Goal: Communication & Community: Answer question/provide support

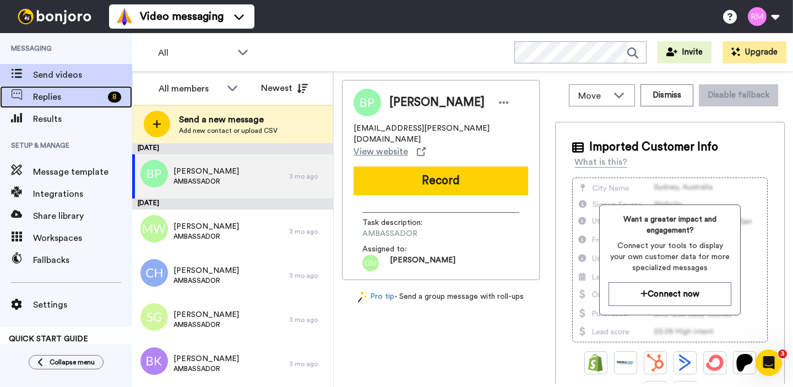
click at [90, 95] on span "Replies" at bounding box center [68, 96] width 70 height 13
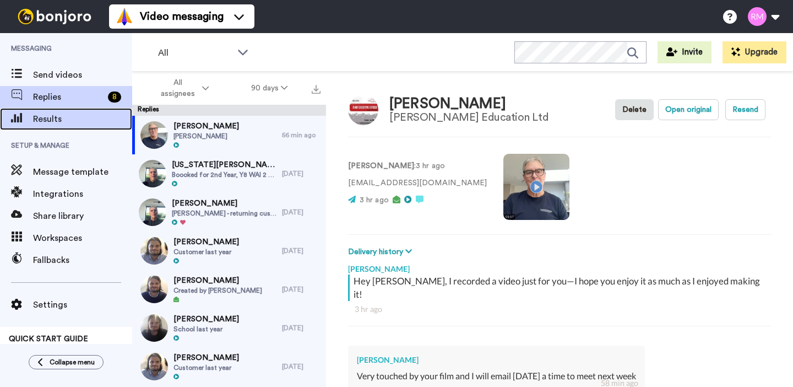
click at [60, 117] on span "Results" at bounding box center [82, 118] width 99 height 13
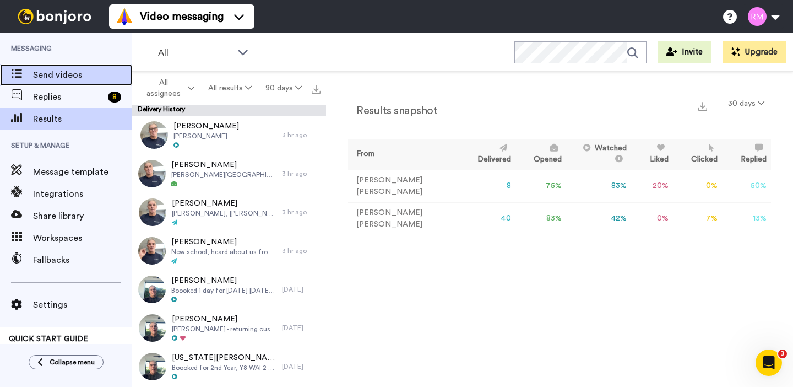
click at [48, 70] on span "Send videos" at bounding box center [82, 74] width 99 height 13
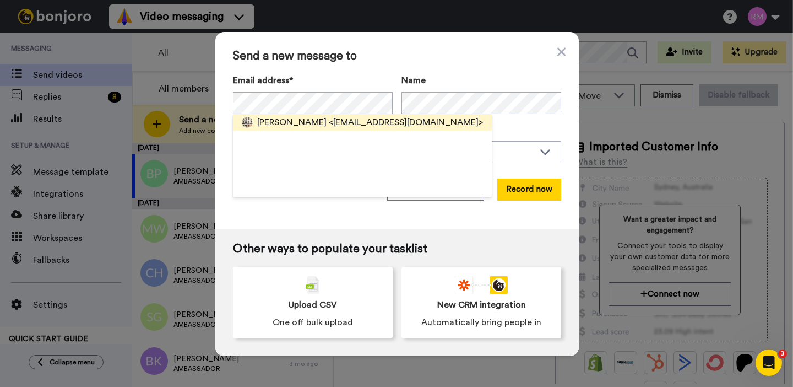
click at [321, 118] on span "[PERSON_NAME]" at bounding box center [291, 122] width 69 height 13
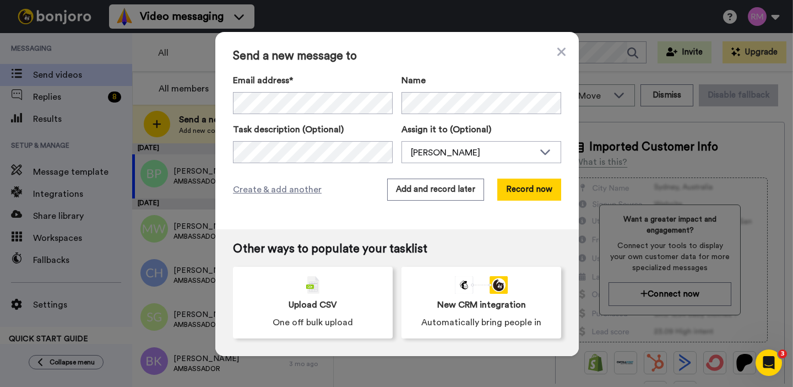
click at [283, 135] on label "Task description (Optional)" at bounding box center [313, 129] width 160 height 13
click at [432, 156] on div "Task description (Optional) Assign it to (Optional) [PERSON_NAME] [PERSON_NAME]…" at bounding box center [397, 143] width 328 height 40
click at [215, 143] on div "Send a new message to Email address* [PERSON_NAME] <[EMAIL_ADDRESS][DOMAIN_NAME…" at bounding box center [396, 130] width 363 height 197
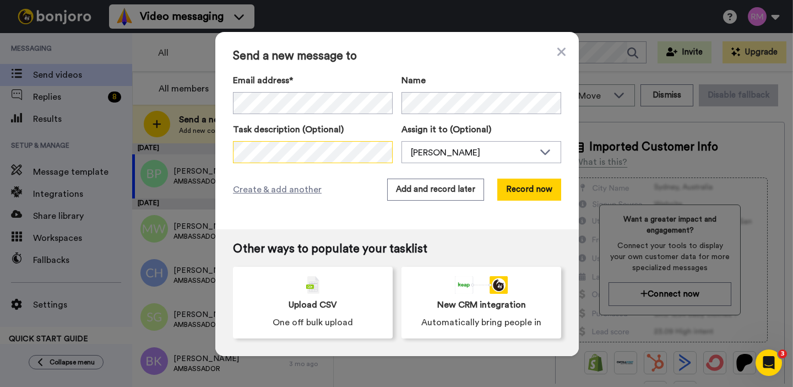
click at [192, 150] on div "Send a new message to Email address* [PERSON_NAME] <[EMAIL_ADDRESS][DOMAIN_NAME…" at bounding box center [396, 193] width 793 height 387
click at [461, 152] on div "[PERSON_NAME]" at bounding box center [472, 152] width 123 height 13
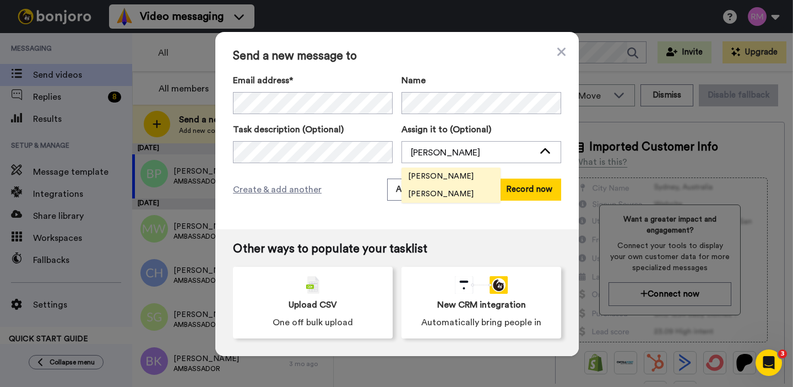
click at [458, 178] on span "[PERSON_NAME]" at bounding box center [440, 176] width 79 height 11
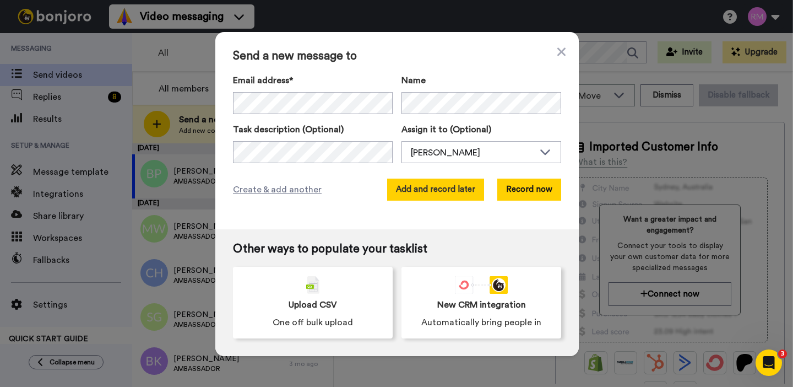
click at [453, 191] on button "Add and record later" at bounding box center [435, 189] width 97 height 22
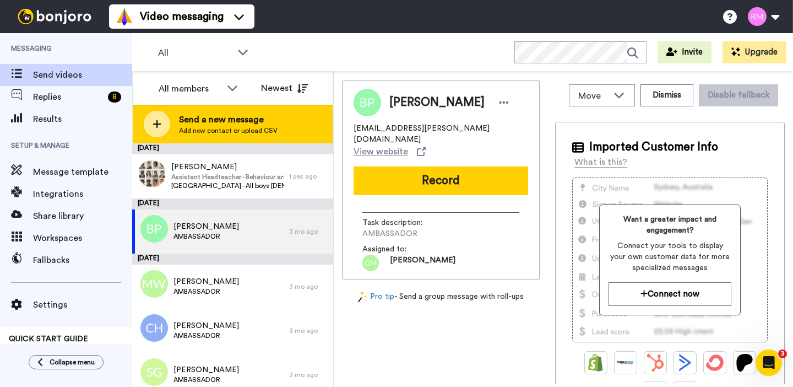
click at [208, 114] on span "Send a new message" at bounding box center [228, 119] width 99 height 13
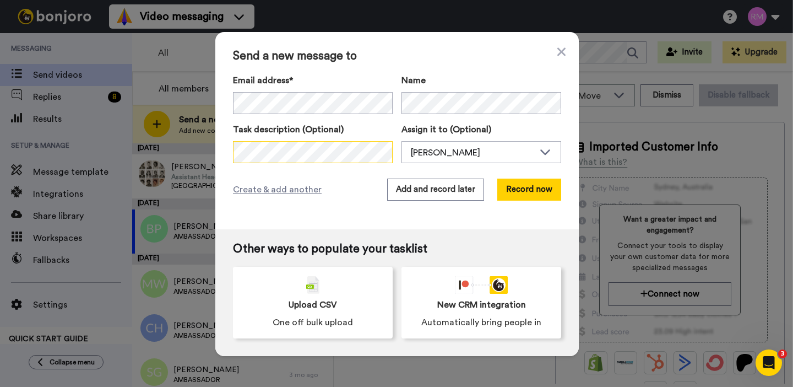
scroll to position [0, 278]
click at [435, 167] on div "Send a new message to Email address* No search result for ‘ [EMAIL_ADDRESS][DOM…" at bounding box center [396, 130] width 363 height 197
click at [508, 151] on div "[PERSON_NAME]" at bounding box center [472, 152] width 123 height 13
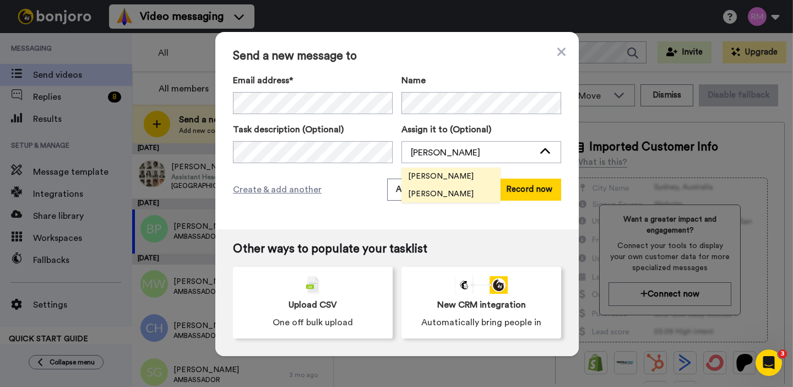
click at [470, 175] on li "[PERSON_NAME]" at bounding box center [450, 176] width 99 height 18
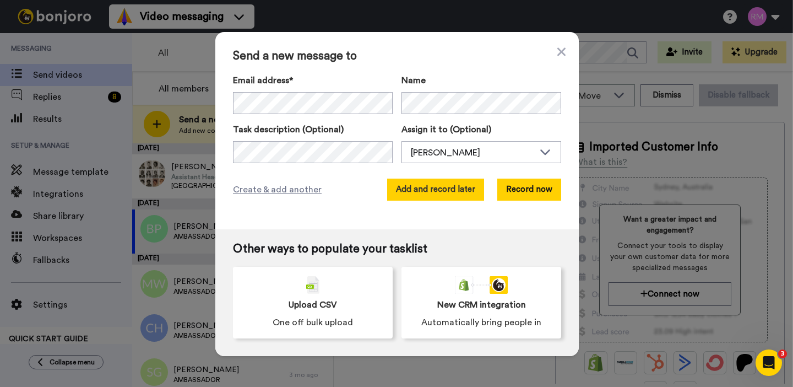
click at [461, 191] on button "Add and record later" at bounding box center [435, 189] width 97 height 22
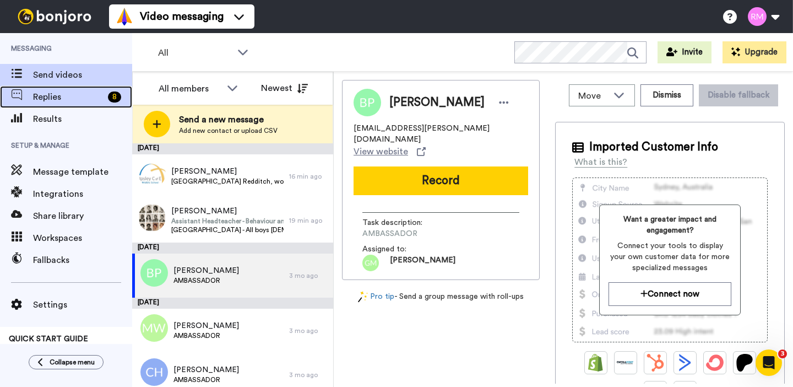
click at [88, 100] on span "Replies" at bounding box center [68, 96] width 70 height 13
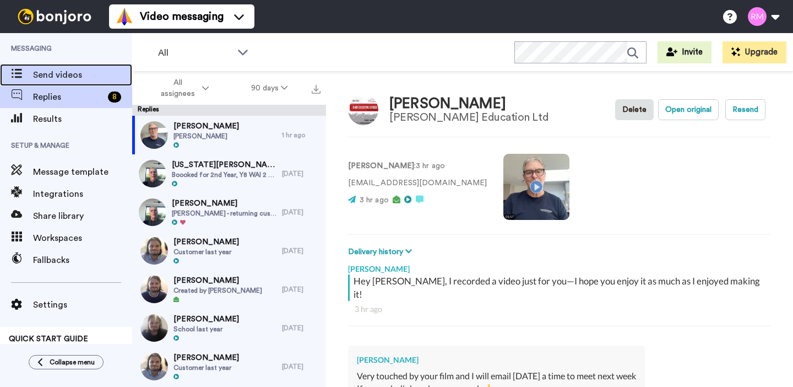
click at [83, 68] on span "Send videos" at bounding box center [82, 74] width 99 height 13
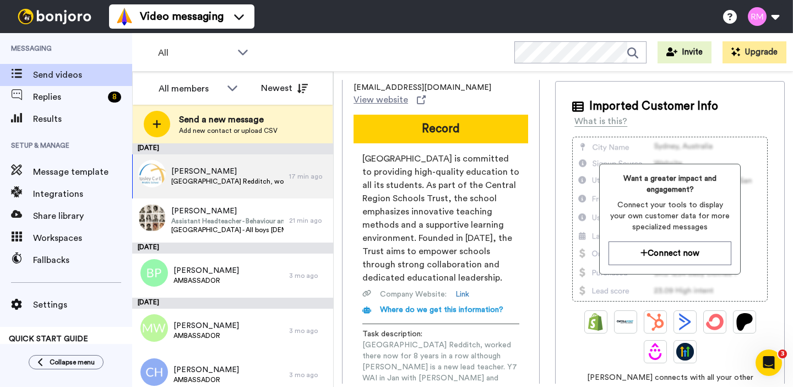
scroll to position [44, 0]
